Goal: Task Accomplishment & Management: Manage account settings

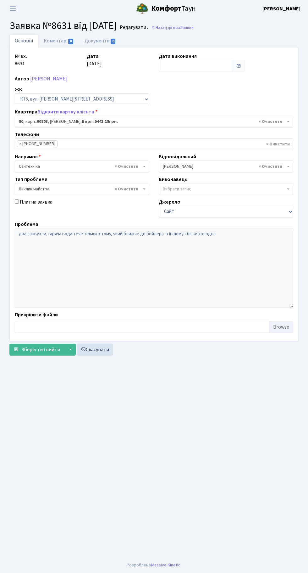
select select "17610"
select select "29"
click at [180, 30] on link "Назад до всіх Заявки" at bounding box center [172, 28] width 42 height 6
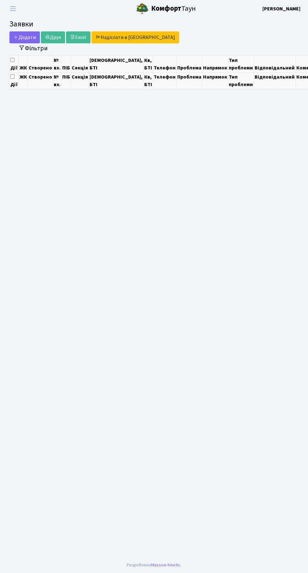
select select "25"
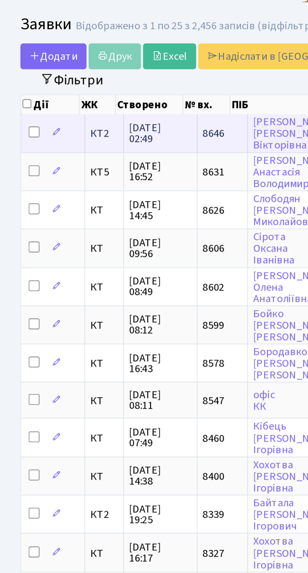
click at [16, 73] on input "checkbox" at bounding box center [15, 73] width 5 height 5
checkbox input "true"
